Goal: Task Accomplishment & Management: Manage account settings

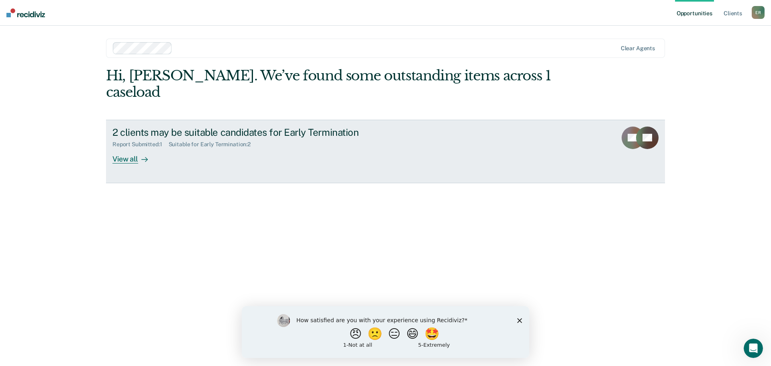
click at [166, 149] on link "2 clients may be suitable candidates for Early Termination Report Submitted : 1…" at bounding box center [385, 151] width 559 height 63
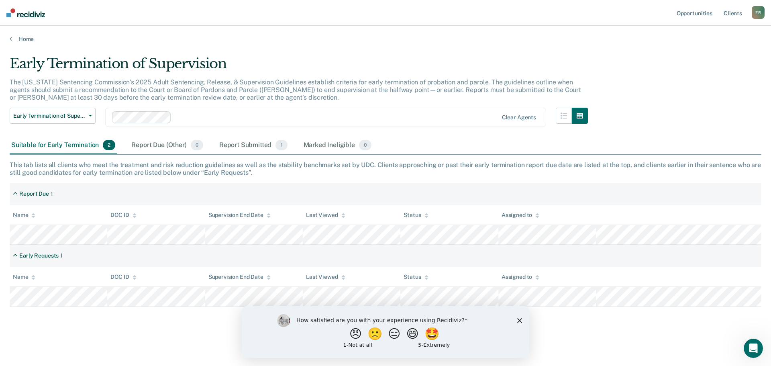
click at [519, 318] on icon "Close survey" at bounding box center [519, 320] width 5 height 5
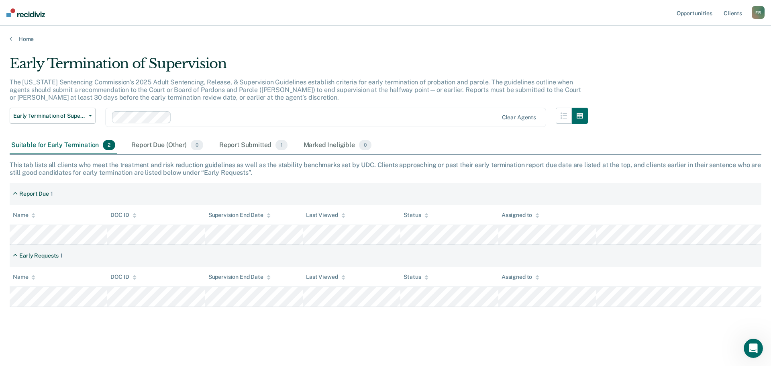
click at [94, 149] on div "Suitable for Early Termination 2" at bounding box center [63, 146] width 107 height 18
click at [239, 141] on div "Report Submitted 1" at bounding box center [253, 146] width 71 height 18
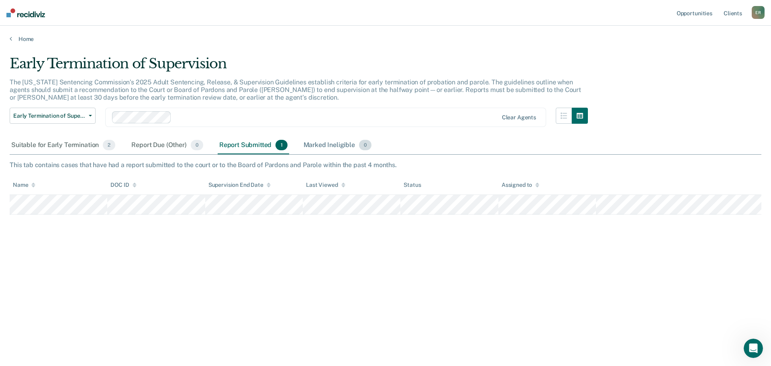
click at [330, 145] on div "Marked Ineligible 0" at bounding box center [337, 146] width 71 height 18
